Goal: Transaction & Acquisition: Purchase product/service

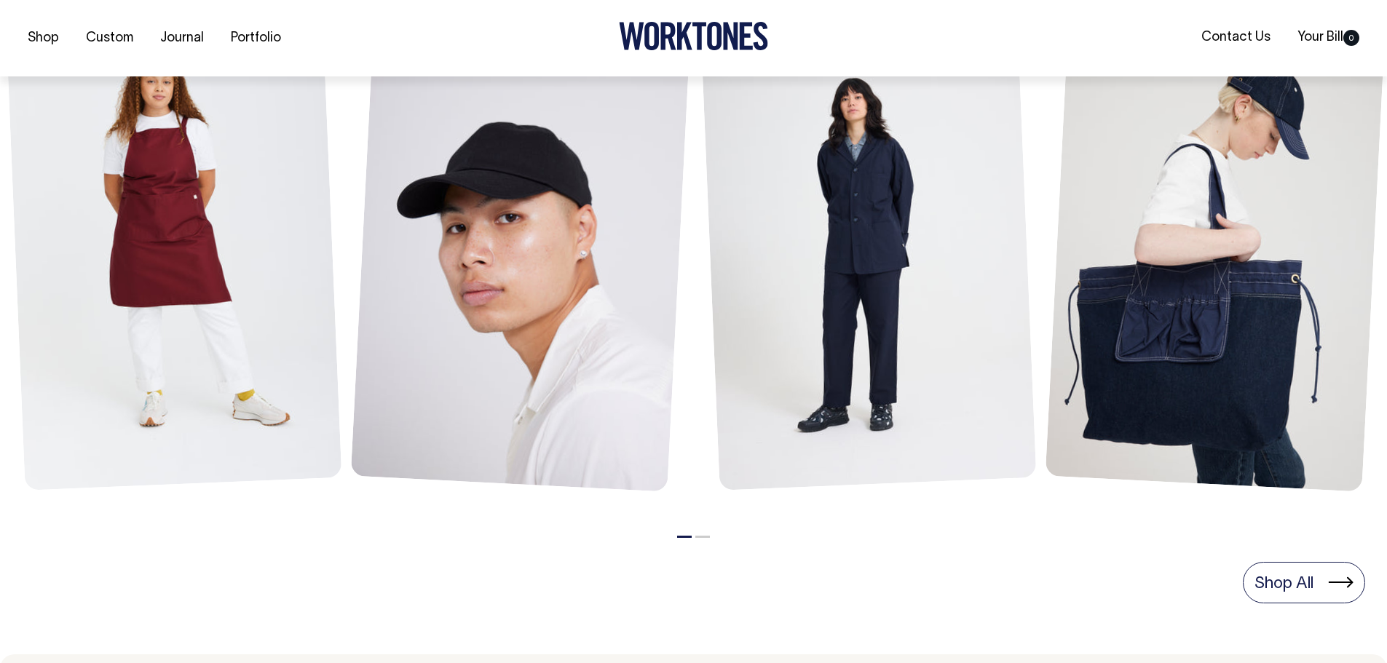
scroll to position [728, 0]
click at [1319, 568] on link "Shop All" at bounding box center [1304, 581] width 122 height 41
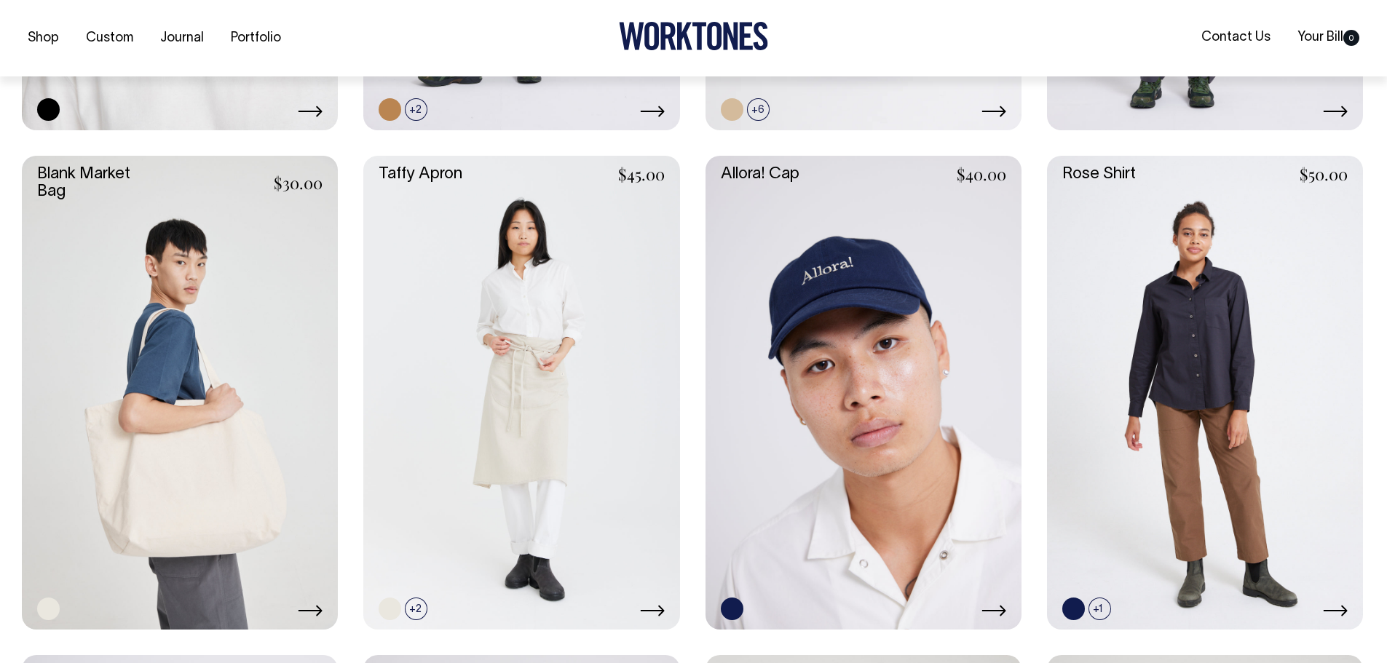
scroll to position [2548, 0]
click at [928, 407] on link at bounding box center [863, 392] width 316 height 474
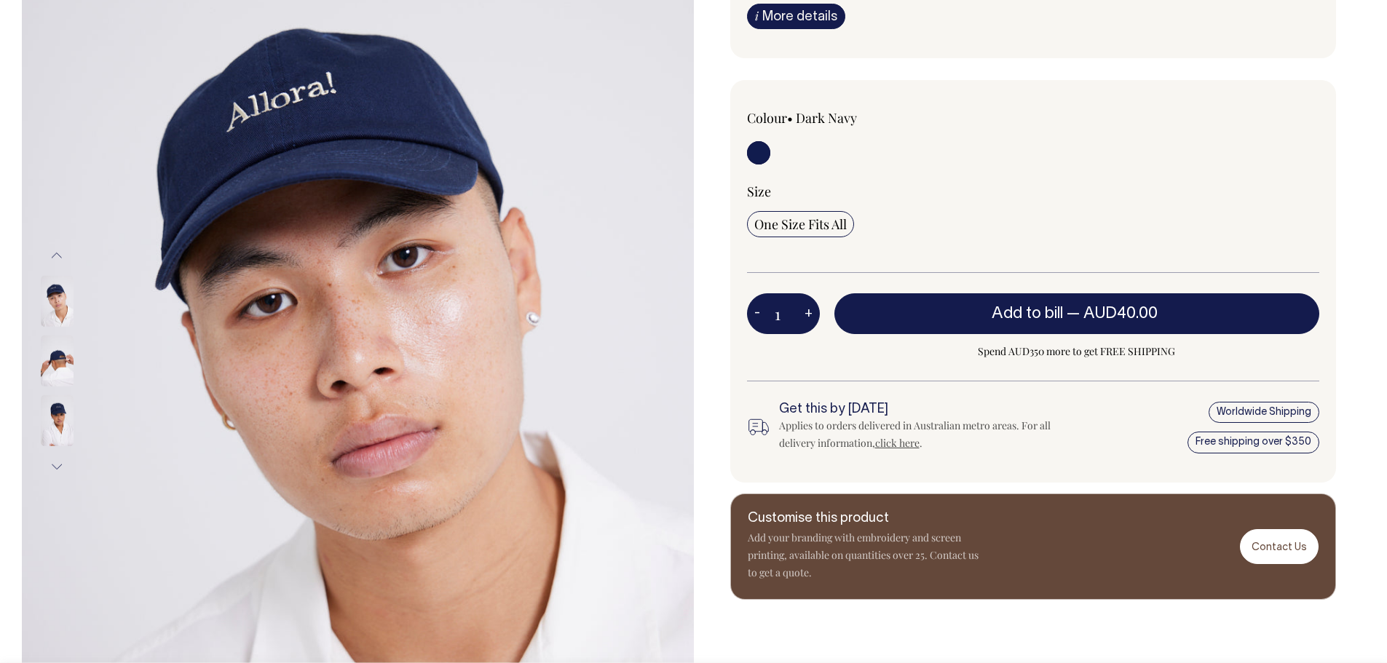
scroll to position [218, 0]
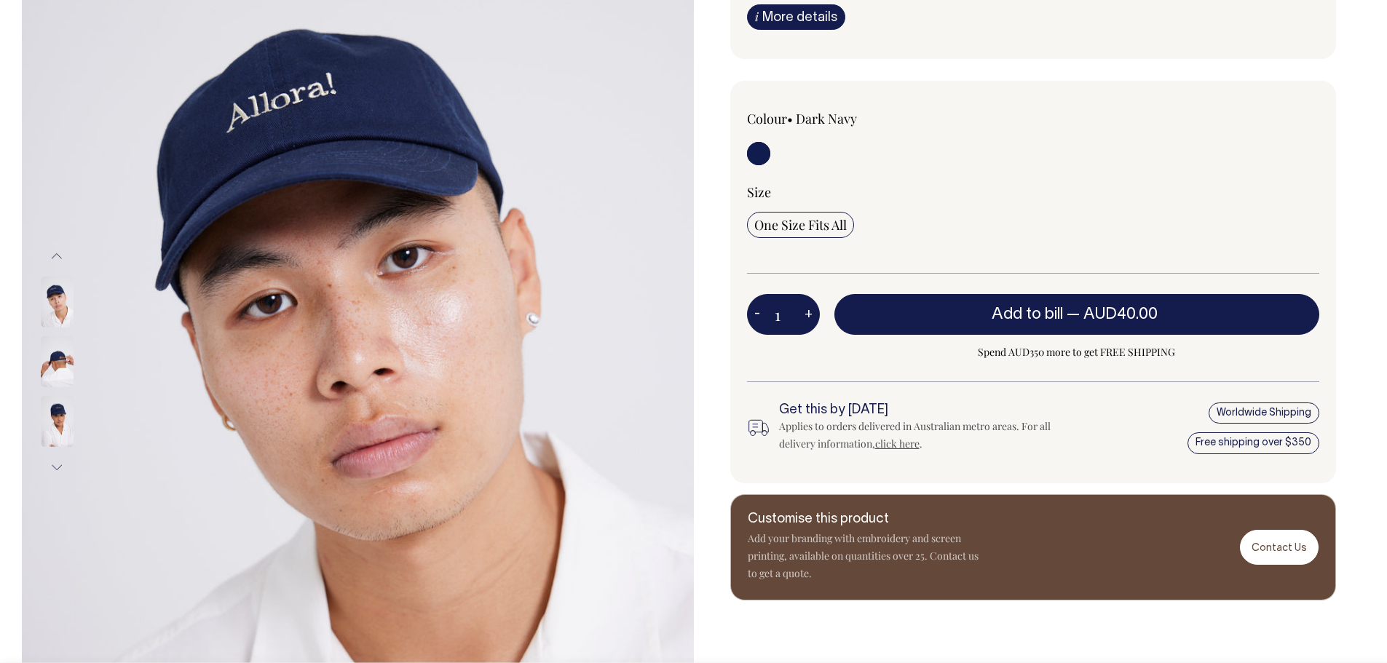
click at [45, 375] on img at bounding box center [57, 361] width 33 height 51
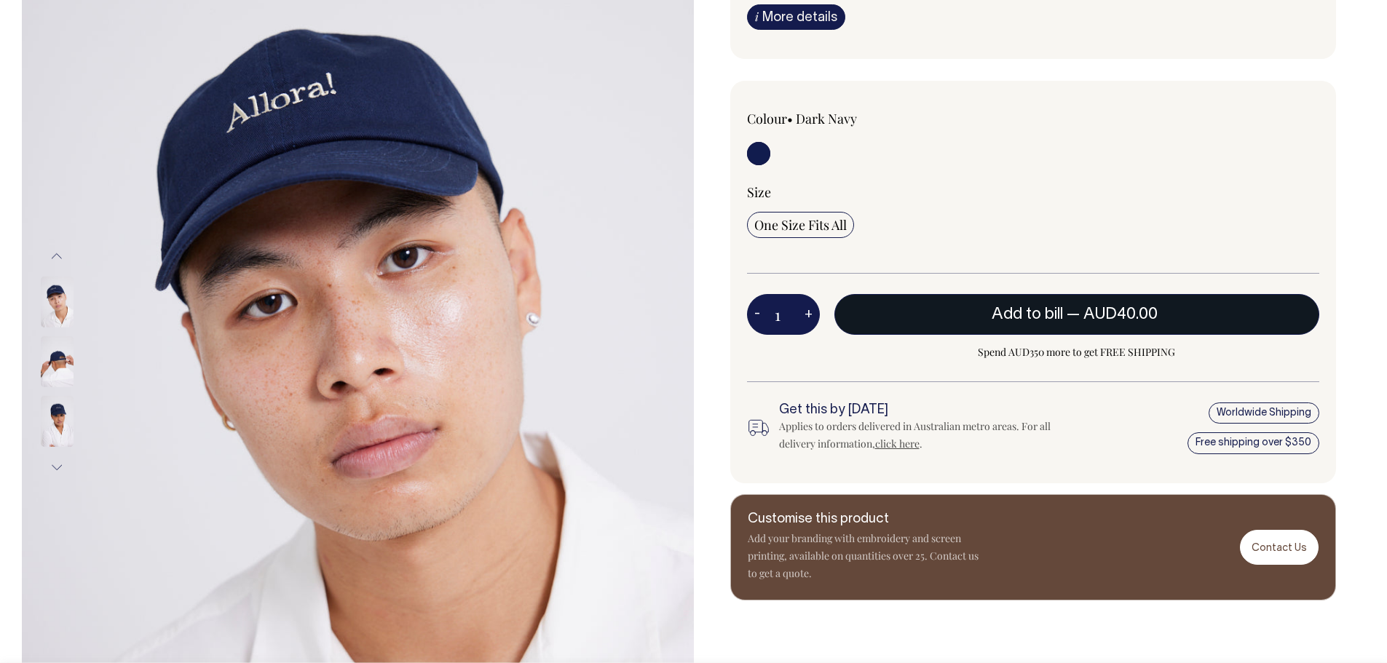
click at [969, 304] on button "Add to bill — AUD40.00" at bounding box center [1076, 314] width 485 height 41
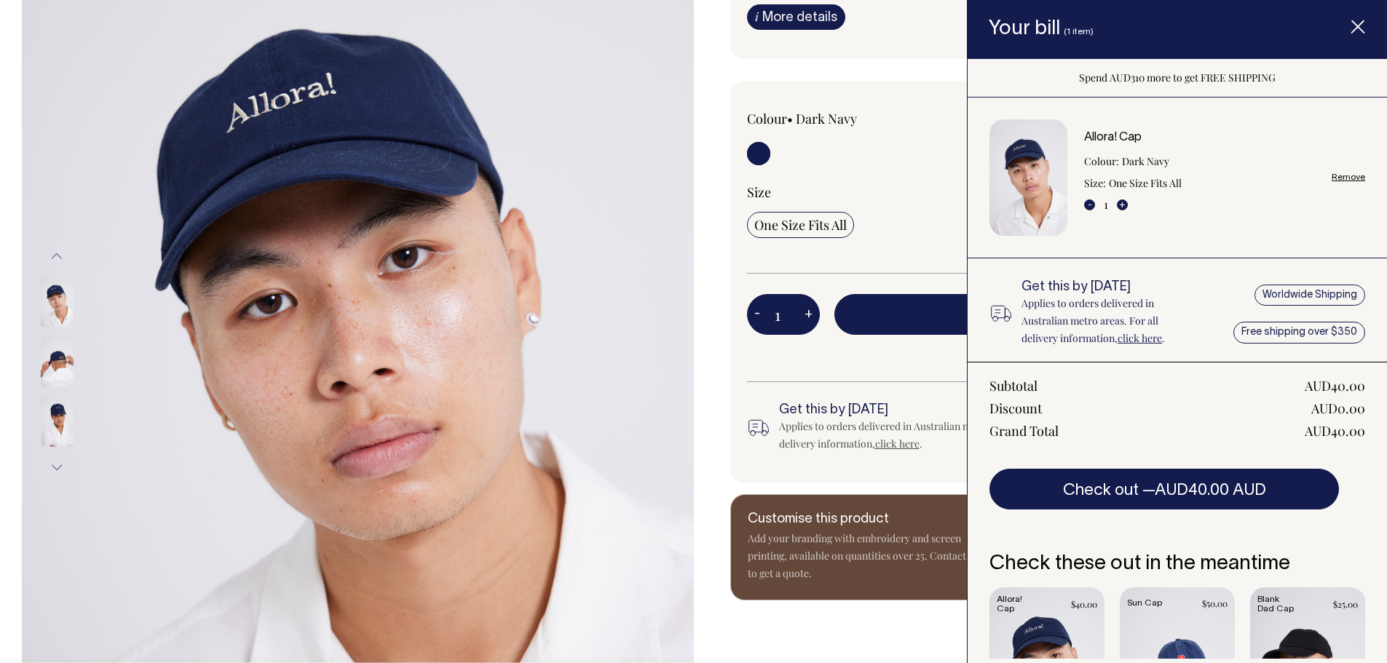
scroll to position [118, 0]
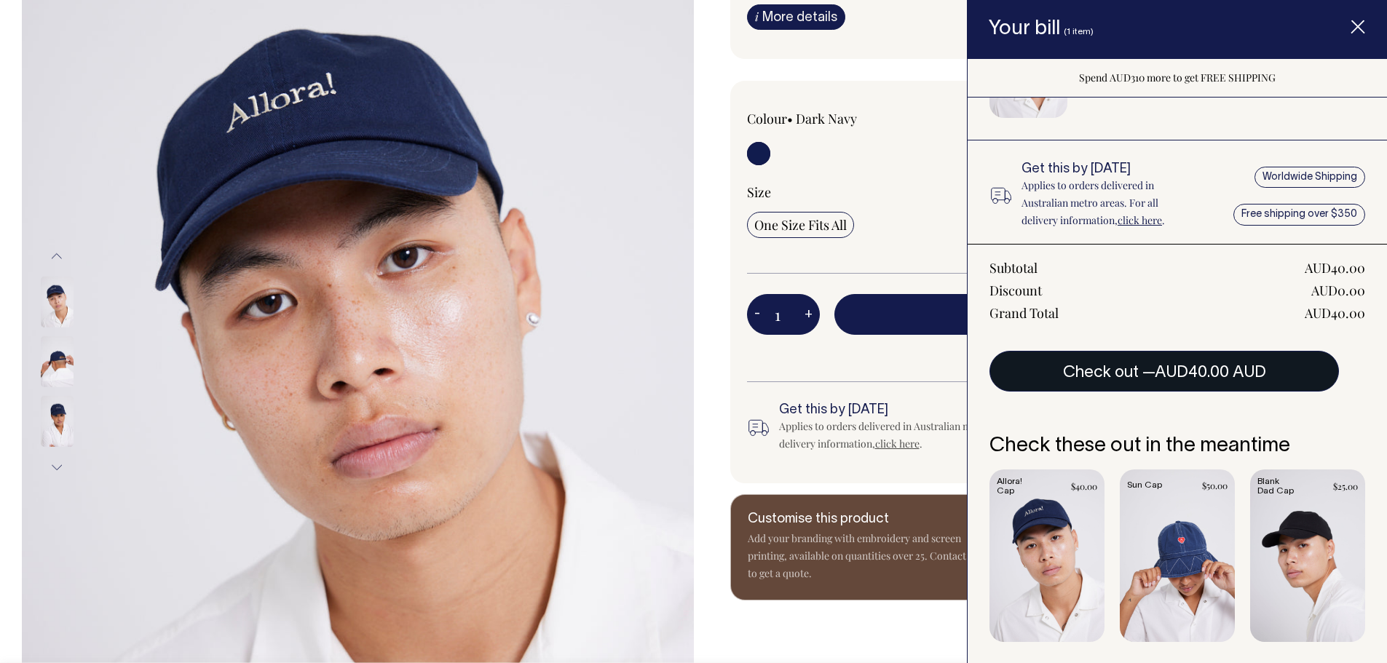
click at [1172, 379] on span "AUD40.00 AUD" at bounding box center [1209, 372] width 111 height 15
